Goal: Information Seeking & Learning: Stay updated

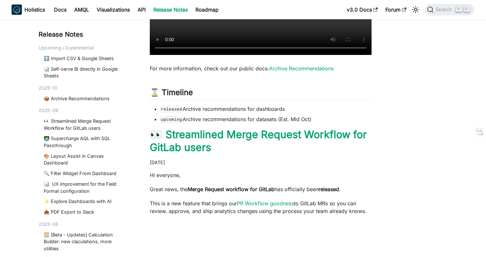
scroll to position [291, 0]
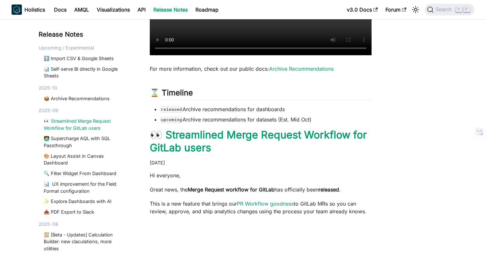
click at [54, 121] on link "👀 Streamlined Merge Request Workflow for GitLab users" at bounding box center [85, 125] width 83 height 14
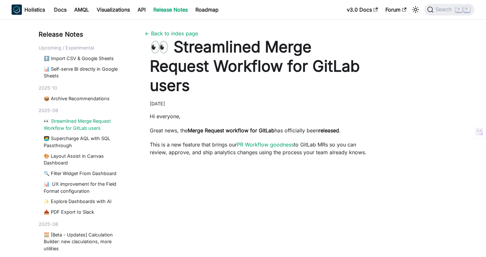
click at [202, 68] on h1 "👀 Streamlined Merge Request Workflow for GitLab users" at bounding box center [261, 66] width 222 height 58
click at [247, 74] on h1 "👀 Streamlined Merge Request Workflow for GitLab users" at bounding box center [261, 66] width 222 height 58
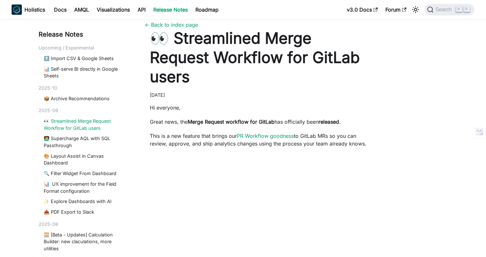
scroll to position [2, 0]
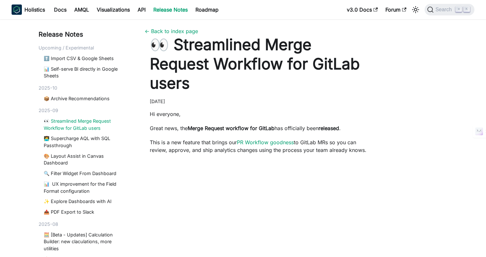
click at [283, 115] on p "Hi everyone," at bounding box center [261, 114] width 222 height 8
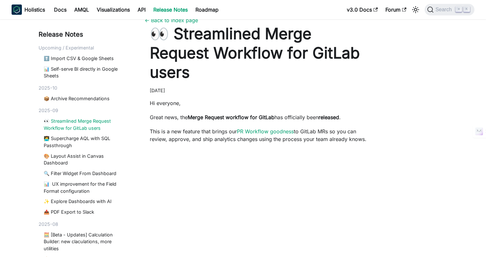
scroll to position [0, 0]
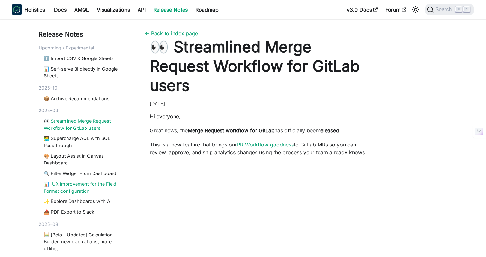
click at [64, 187] on link "📊 UX improvement for the Field Format configuration" at bounding box center [85, 188] width 83 height 14
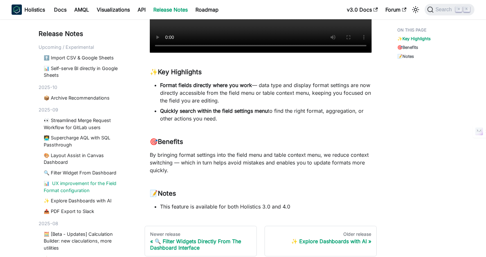
scroll to position [199, 0]
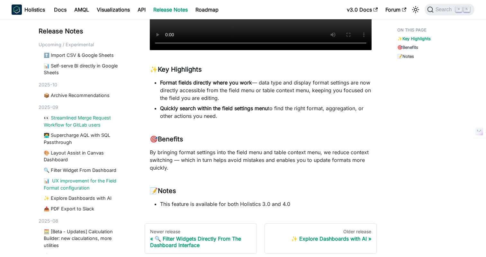
click at [64, 120] on link "👀 Streamlined Merge Request Workflow for GitLab users" at bounding box center [85, 121] width 83 height 14
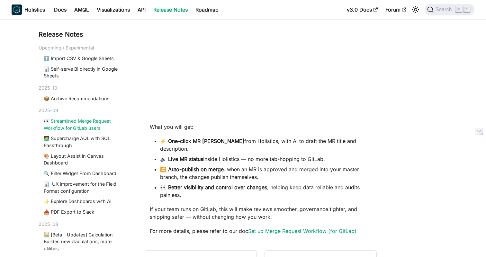
scroll to position [248, 0]
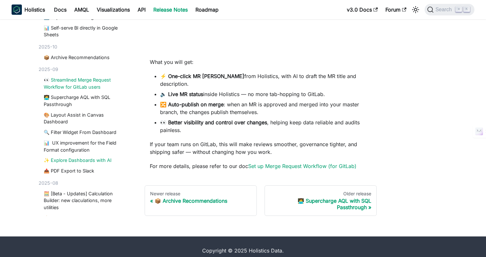
click at [80, 157] on link "✨ Explore Dashboards with AI" at bounding box center [85, 160] width 83 height 7
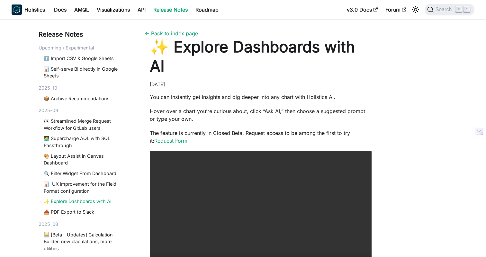
click at [213, 88] on article "✨ Explore Dashboards with AI [DATE] You can instantly get insights and dig deep…" at bounding box center [261, 161] width 232 height 248
click at [231, 95] on p "You can instantly get insights and dig deeper into any chart with Holistics AI." at bounding box center [261, 97] width 222 height 8
click at [328, 98] on p "You can instantly get insights and dig deeper into any chart with Holistics AI." at bounding box center [261, 97] width 222 height 8
click at [311, 99] on p "You can instantly get insights and dig deeper into any chart with Holistics AI." at bounding box center [261, 97] width 222 height 8
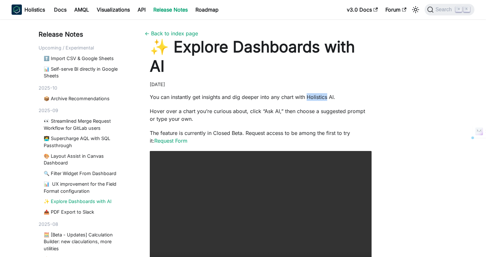
click at [323, 98] on p "You can instantly get insights and dig deeper into any chart with Holistics AI." at bounding box center [261, 97] width 222 height 8
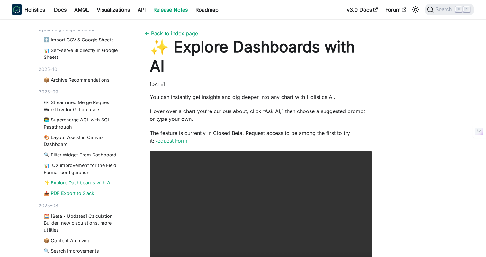
scroll to position [17, 0]
